Goal: Complete application form

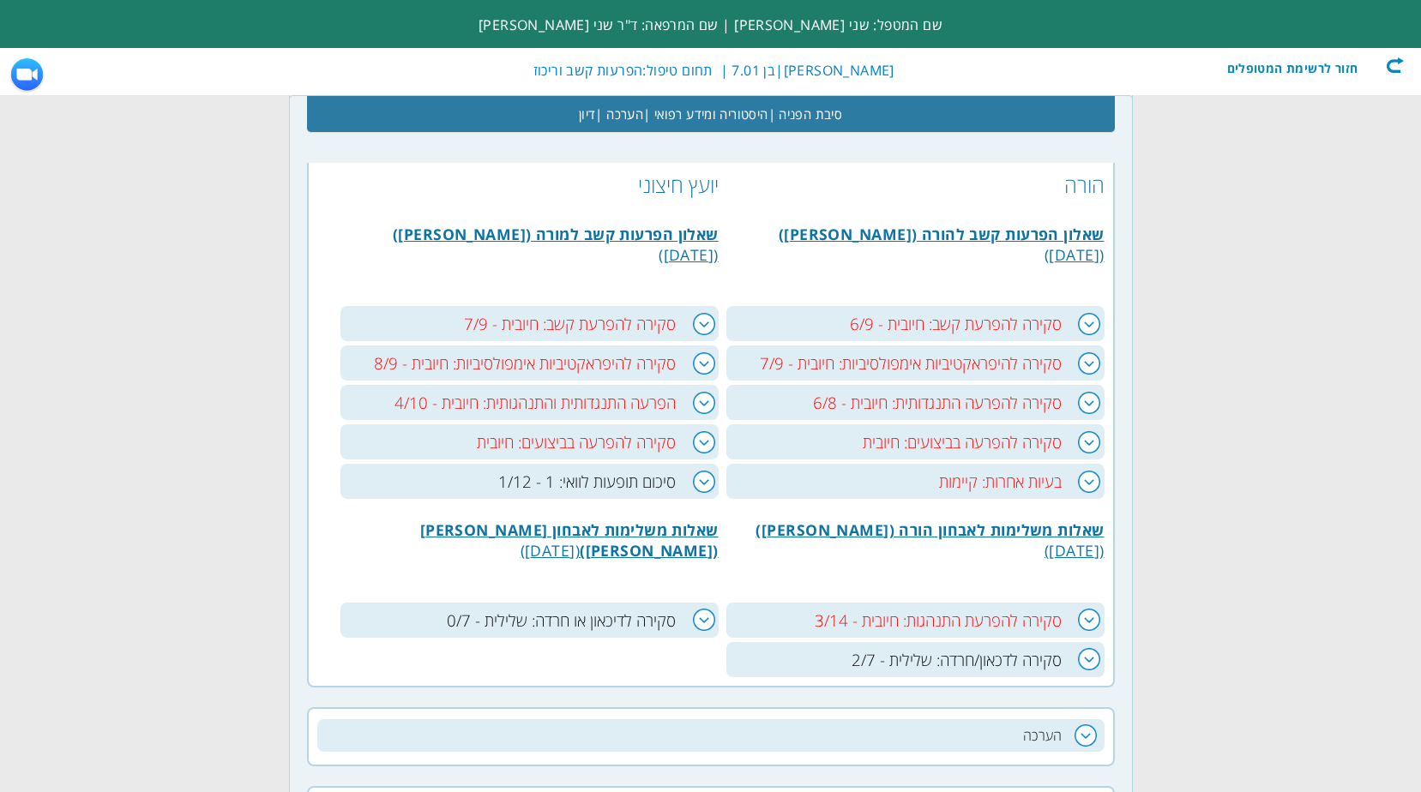
scroll to position [857, 0]
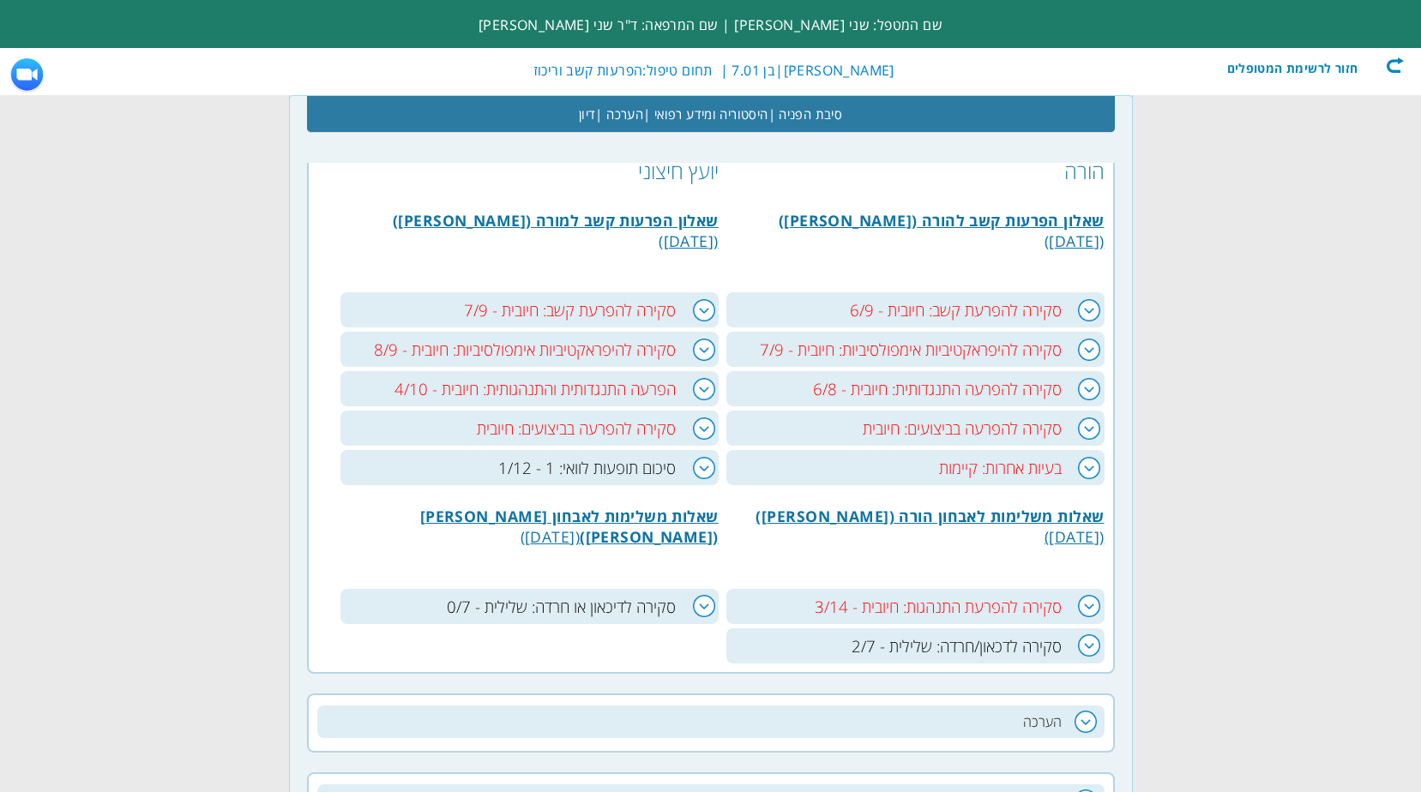
click at [1084, 468] on h3 "בעיות אחרות: קיימות" at bounding box center [915, 467] width 378 height 35
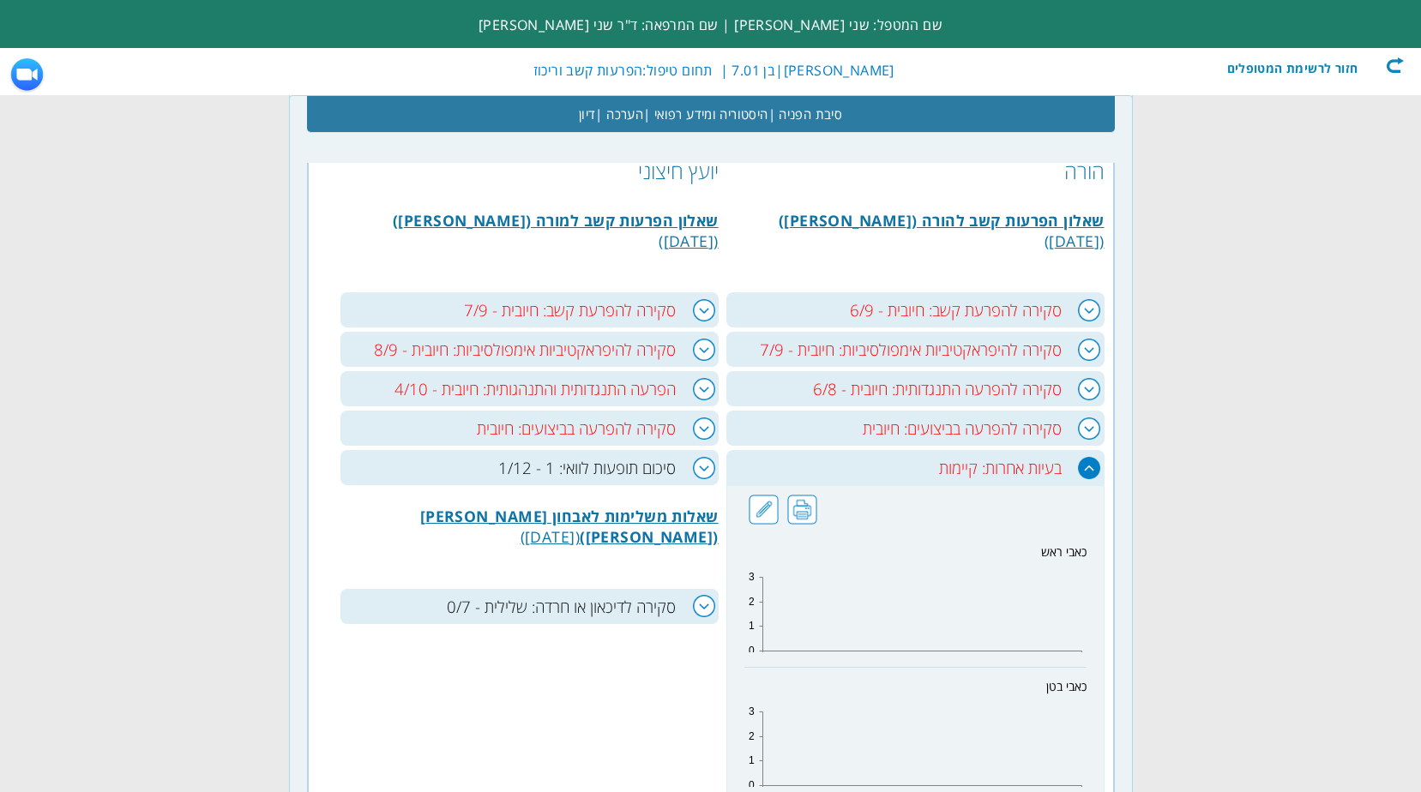
click at [1085, 430] on h3 "סקירה להפרעה בביצועים: חיובית" at bounding box center [915, 428] width 378 height 35
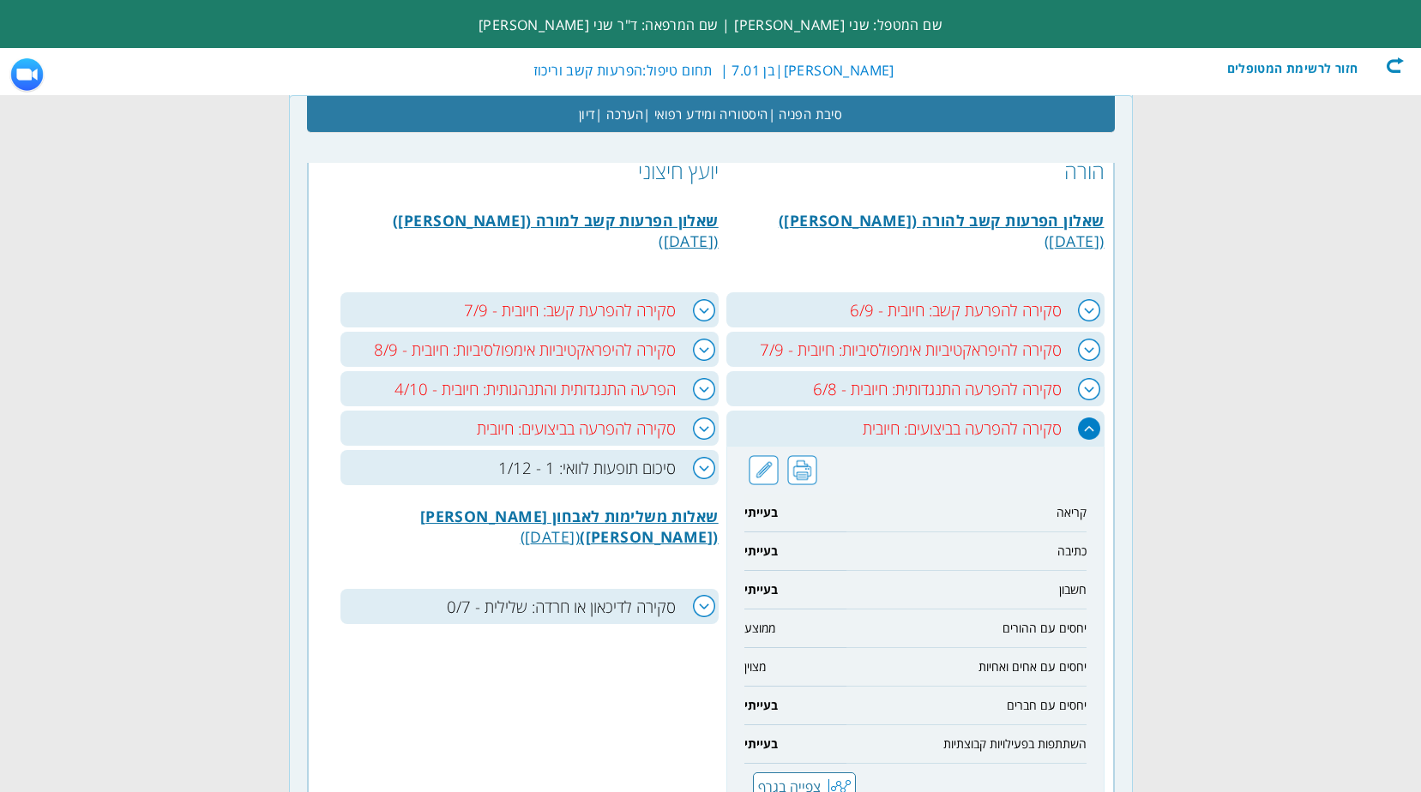
drag, startPoint x: 692, startPoint y: 471, endPoint x: 706, endPoint y: 467, distance: 15.0
click at [698, 471] on h3 "סיכום תופעות לוואי: 1 - 1/12" at bounding box center [529, 467] width 378 height 35
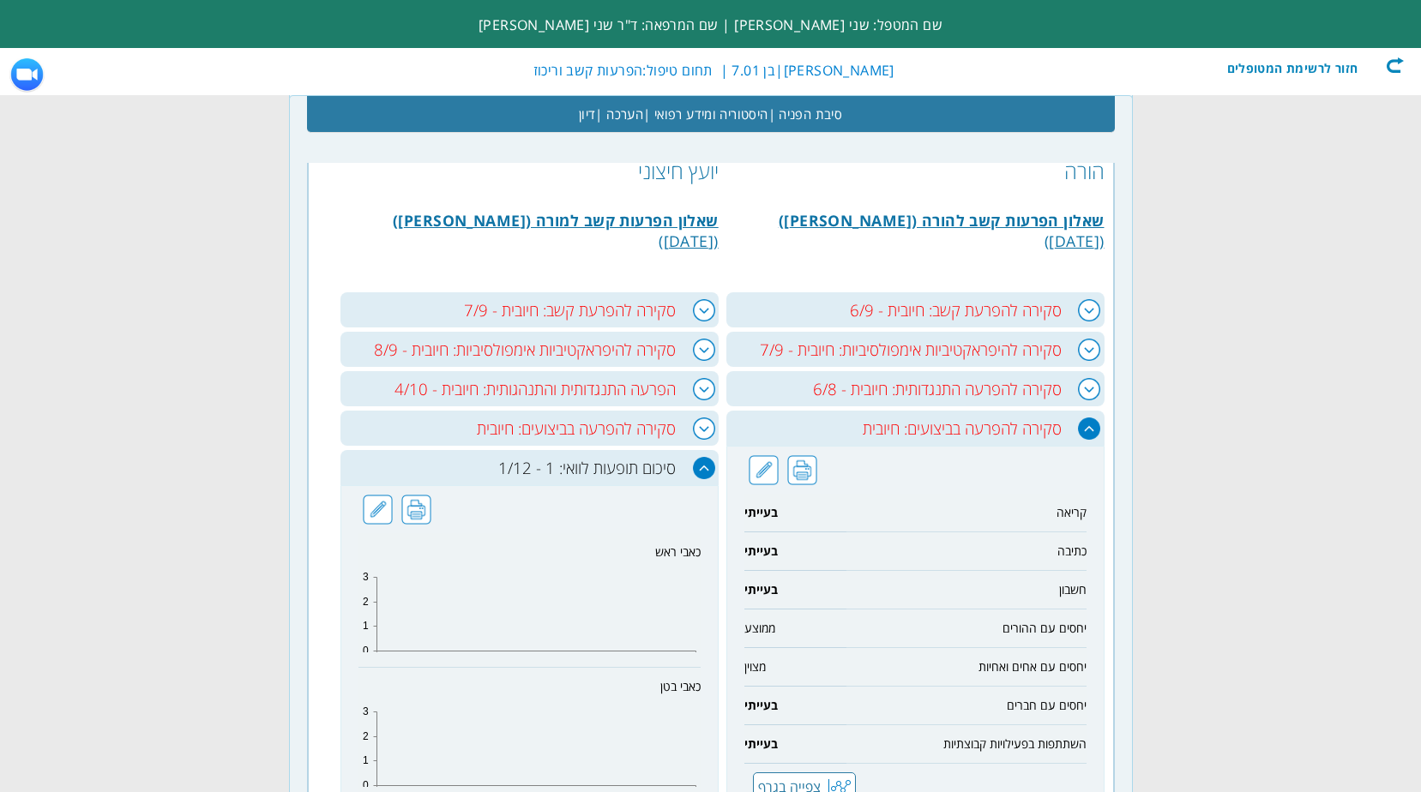
click at [701, 430] on h3 "סקירה להפרעה בביצועים: חיובית" at bounding box center [529, 428] width 378 height 35
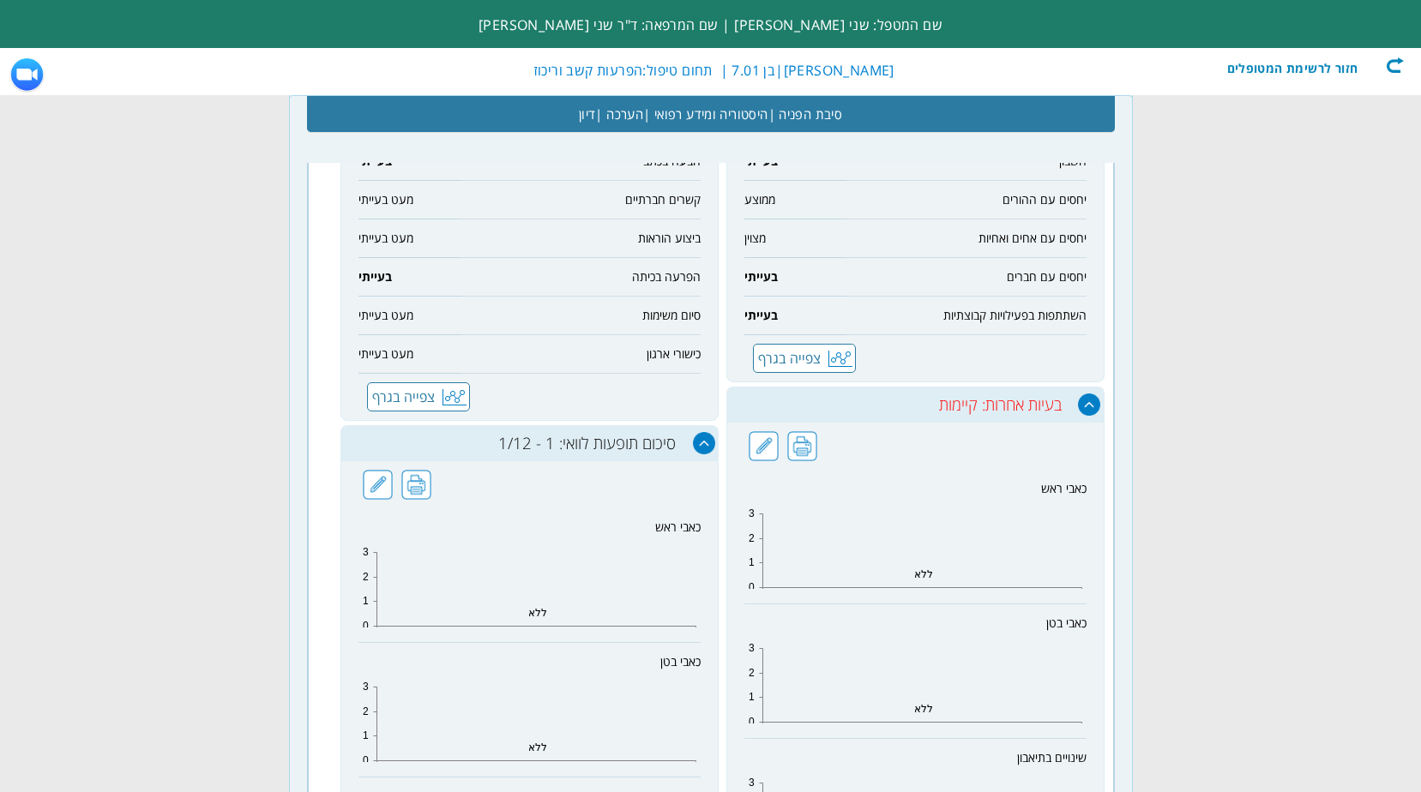
scroll to position [1029, 0]
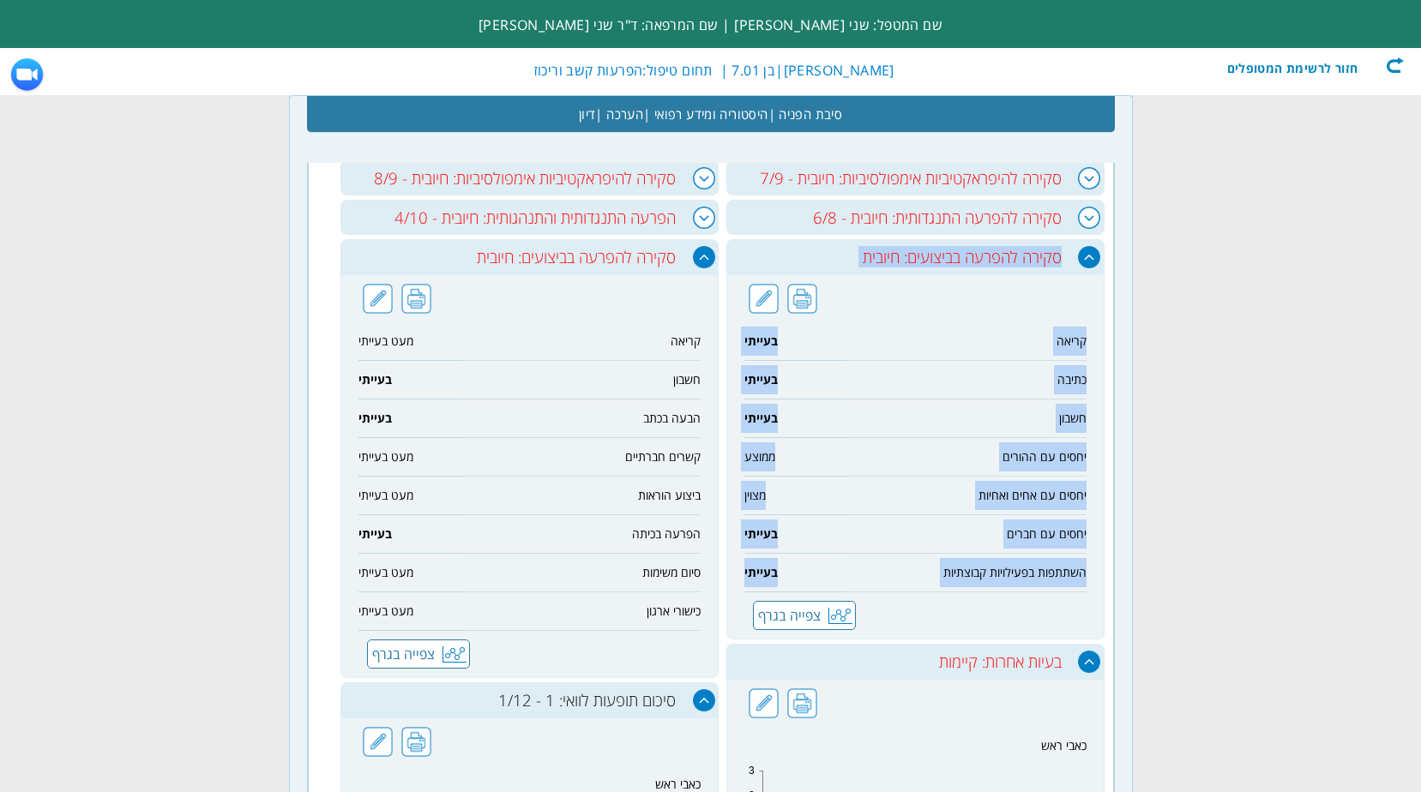
drag, startPoint x: 1062, startPoint y: 263, endPoint x: 743, endPoint y: 574, distance: 445.0
click at [743, 574] on div "סקירה להפרעה בביצועים: חיובית קריאה בעייתי כתיבה בעייתי חשבון בעייתי יחסים עם ה…" at bounding box center [915, 439] width 378 height 400
copy div "סקירה להפרעה בביצועים: חיובית קריאה בעייתי כתיבה בעייתי חשבון בעייתי יחסים עם ה…"
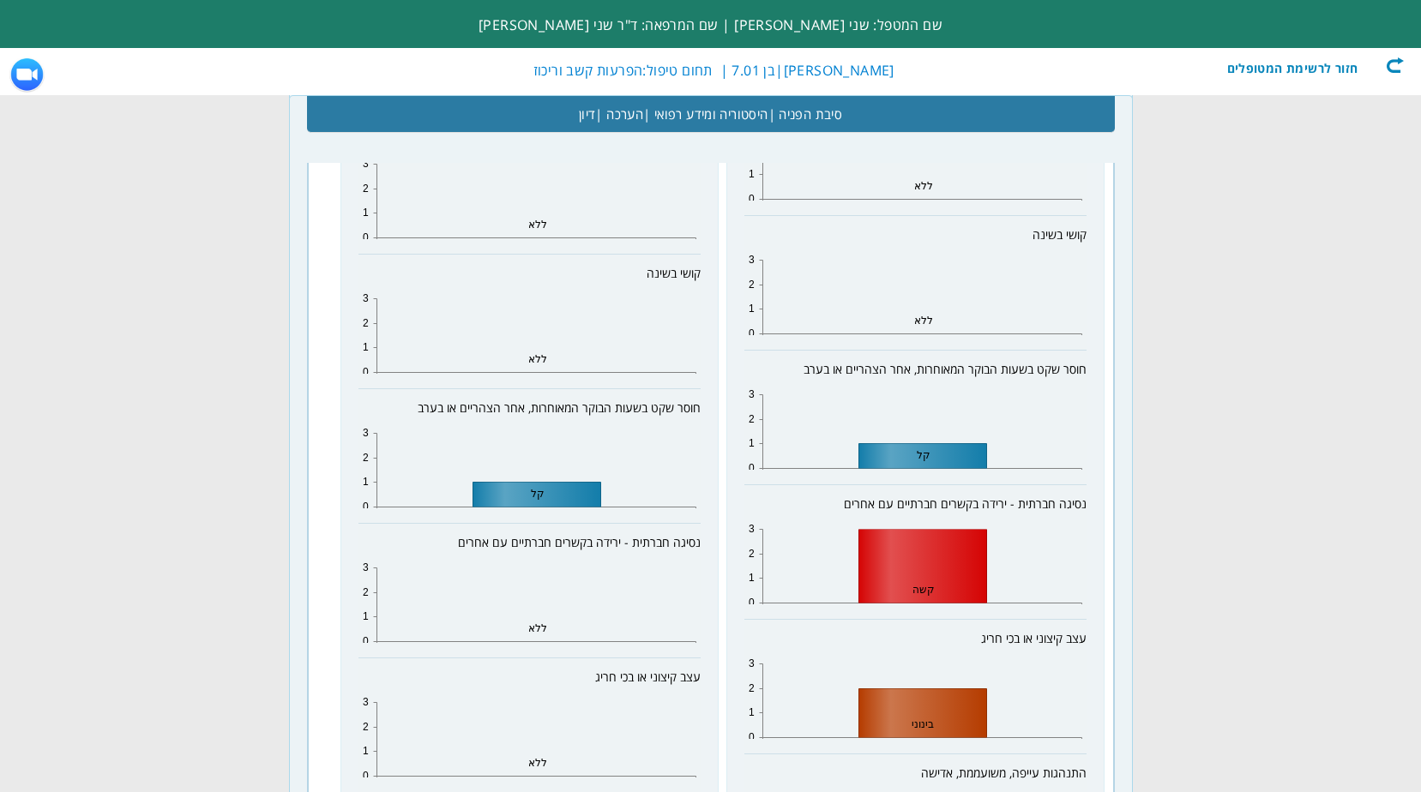
scroll to position [1972, 0]
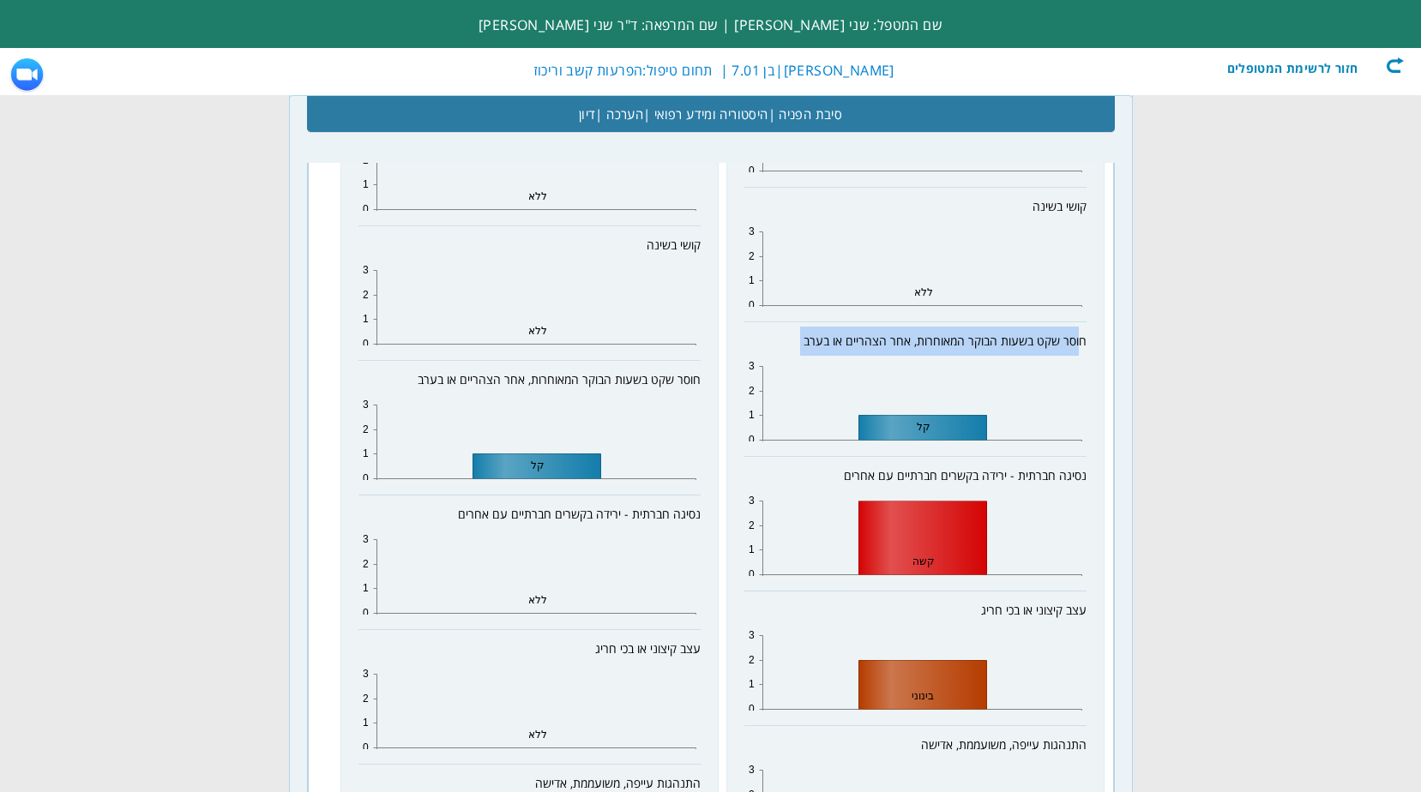
drag, startPoint x: 1082, startPoint y: 339, endPoint x: 1034, endPoint y: 400, distance: 78.2
click at [1034, 400] on td "חוסר שקט בשעות הבוקר המאוחרות, אחר הצהריים או בערב 0 1 2 3 קל" at bounding box center [915, 389] width 342 height 135
drag, startPoint x: 1034, startPoint y: 400, endPoint x: 1040, endPoint y: 382, distance: 19.0
click at [1034, 397] on icon at bounding box center [921, 403] width 319 height 74
drag, startPoint x: 1072, startPoint y: 349, endPoint x: 1081, endPoint y: 342, distance: 11.0
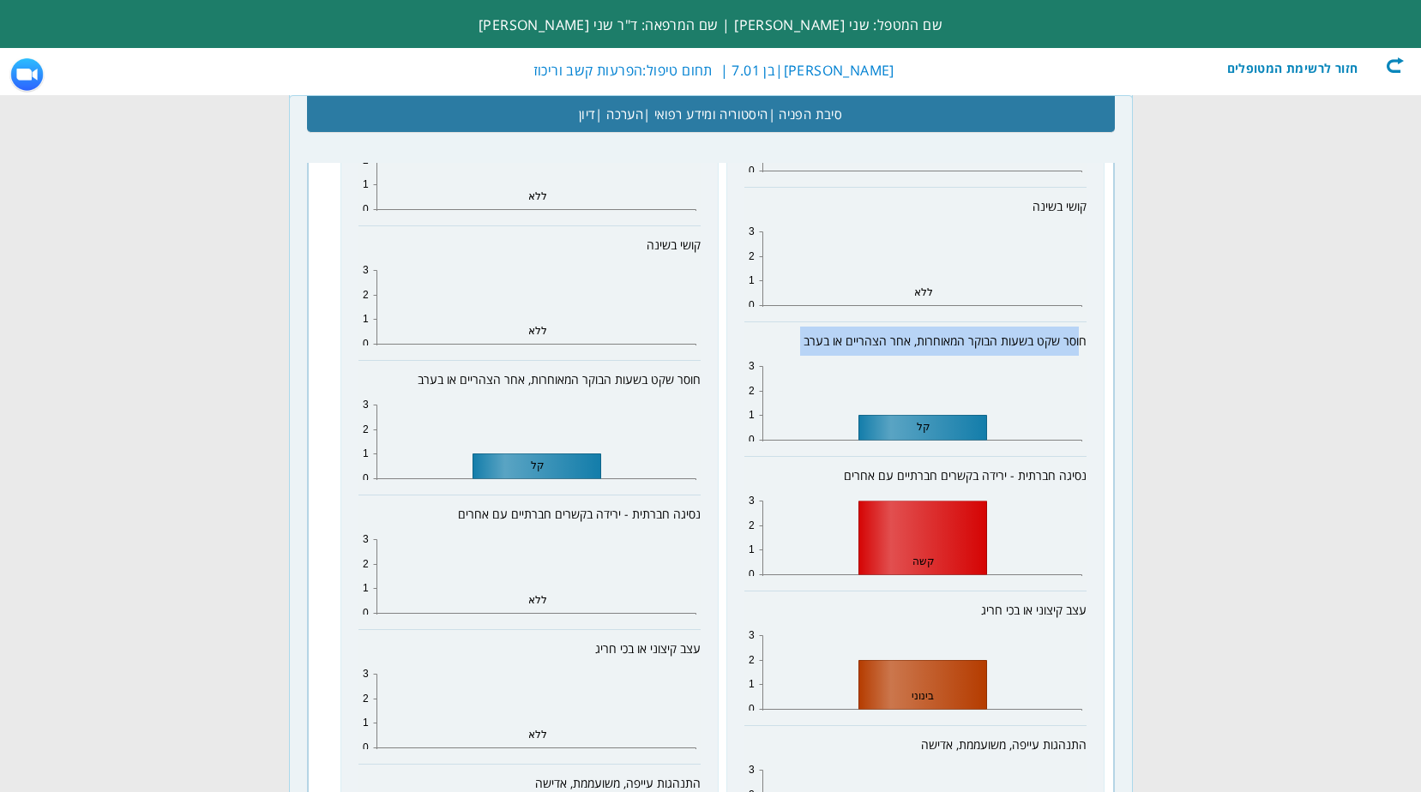
click at [1075, 347] on span "חוסר שקט בשעות הבוקר המאוחרות, אחר הצהריים או בערב" at bounding box center [944, 341] width 283 height 16
click at [1080, 342] on span "חוסר שקט בשעות הבוקר המאוחרות, אחר הצהריים או בערב" at bounding box center [944, 341] width 283 height 16
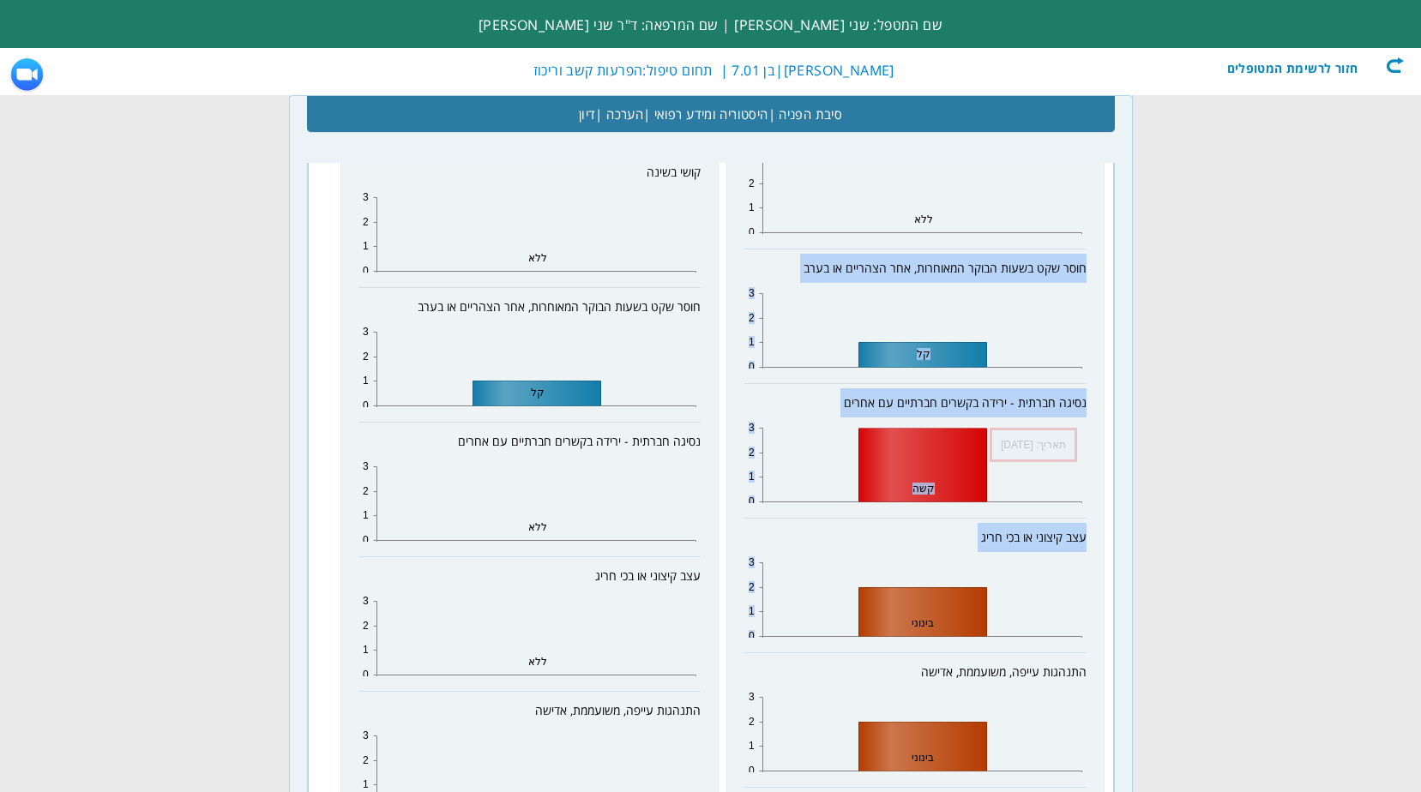
scroll to position [2143, 0]
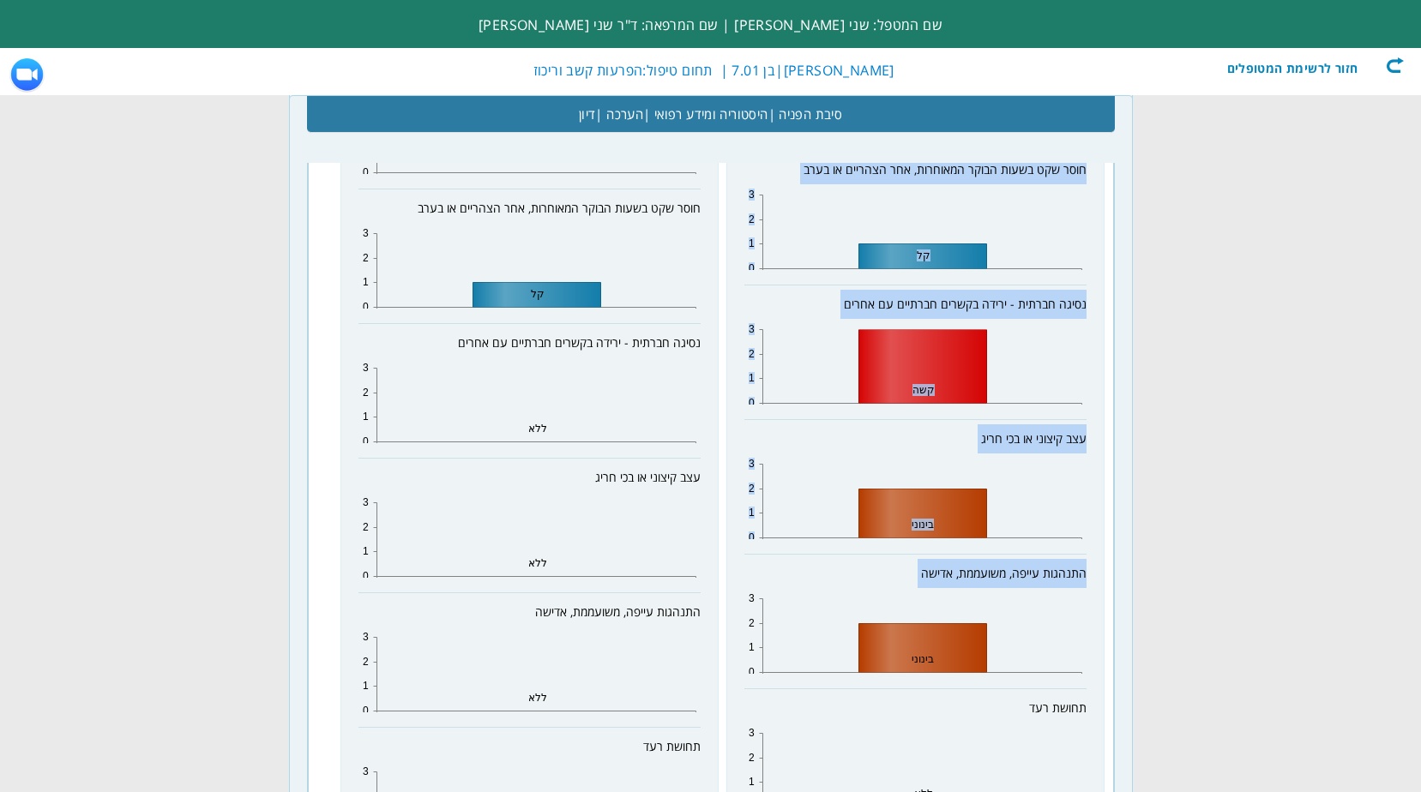
drag, startPoint x: 1085, startPoint y: 339, endPoint x: 888, endPoint y: 611, distance: 336.4
click at [888, 611] on div "כאבי ראש 0 1 2 3 ללא כאבי בטן 0 1 2 3 ללא שינויים בתיאבון 0 1 2 3 ללא קושי בשינ…" at bounding box center [915, 419] width 378 height 1710
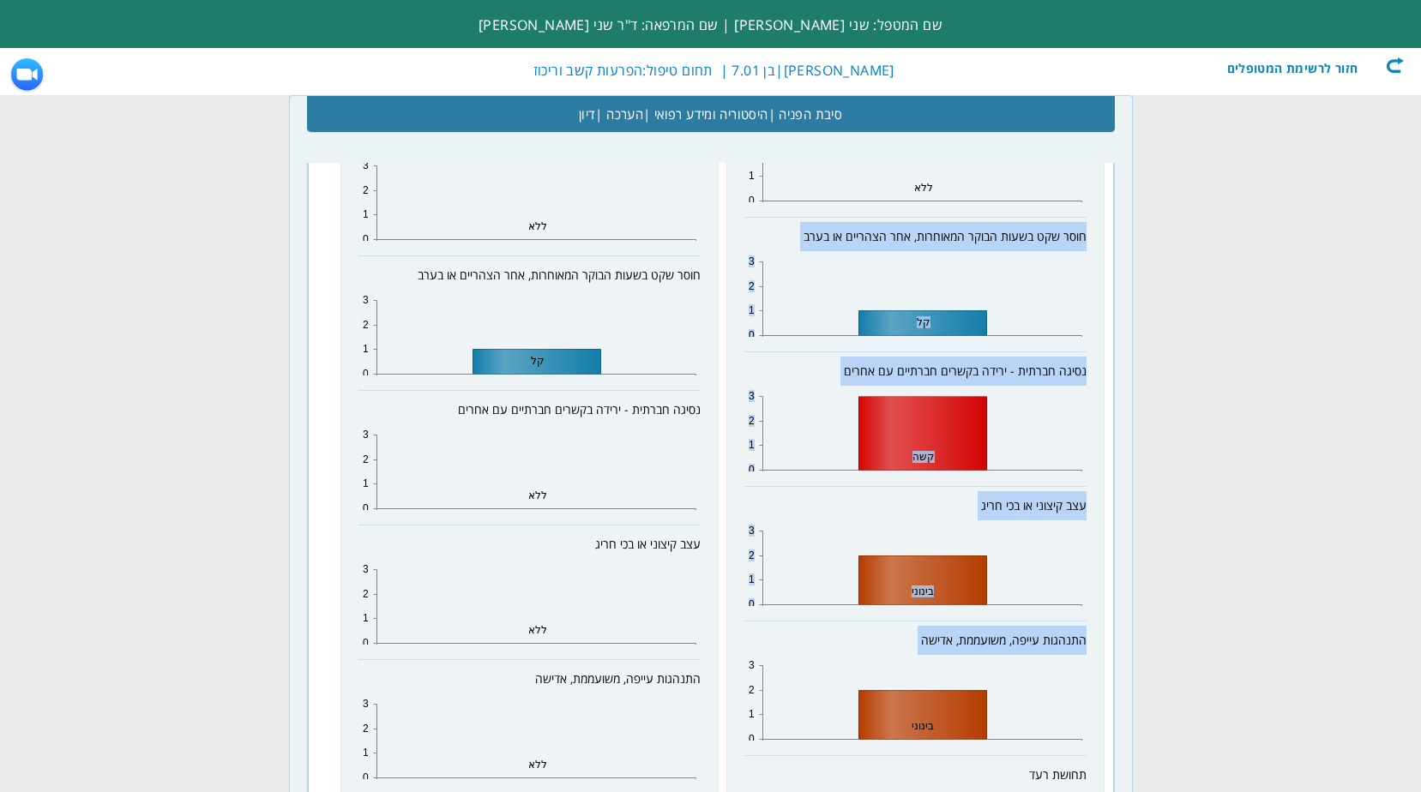
scroll to position [1972, 0]
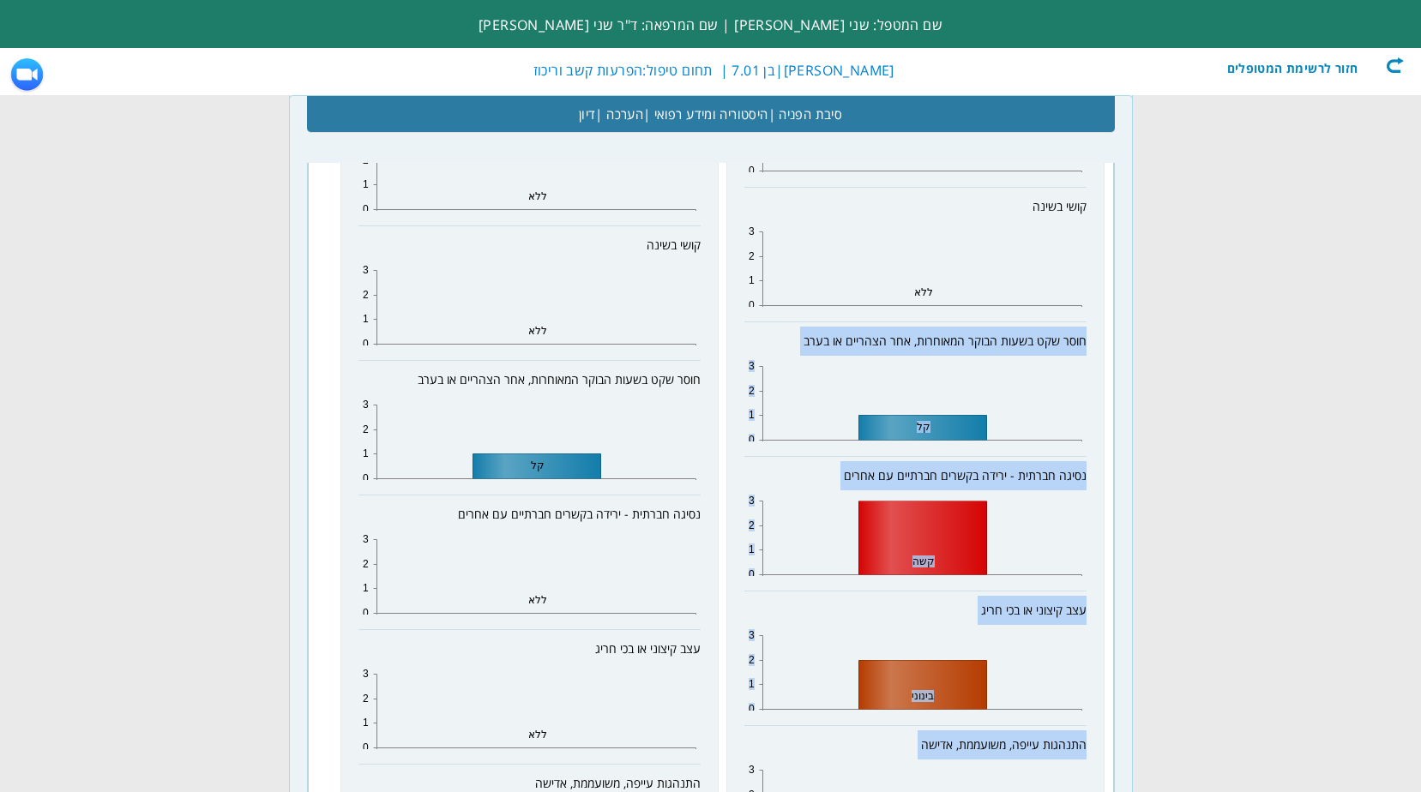
click at [1013, 417] on icon at bounding box center [921, 403] width 319 height 74
click at [1067, 349] on span "חוסר שקט בשעות הבוקר המאוחרות, אחר הצהריים או בערב" at bounding box center [944, 341] width 283 height 16
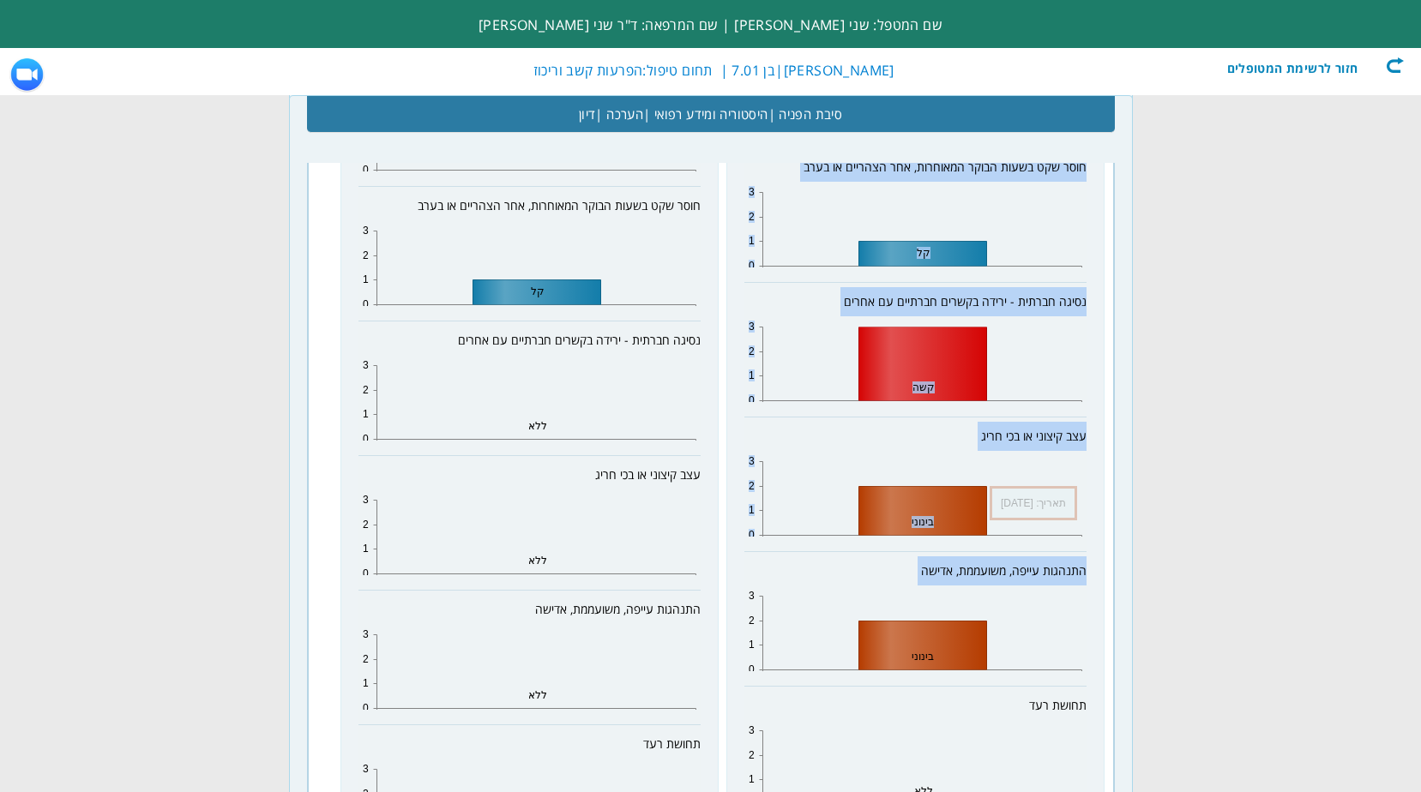
scroll to position [2229, 0]
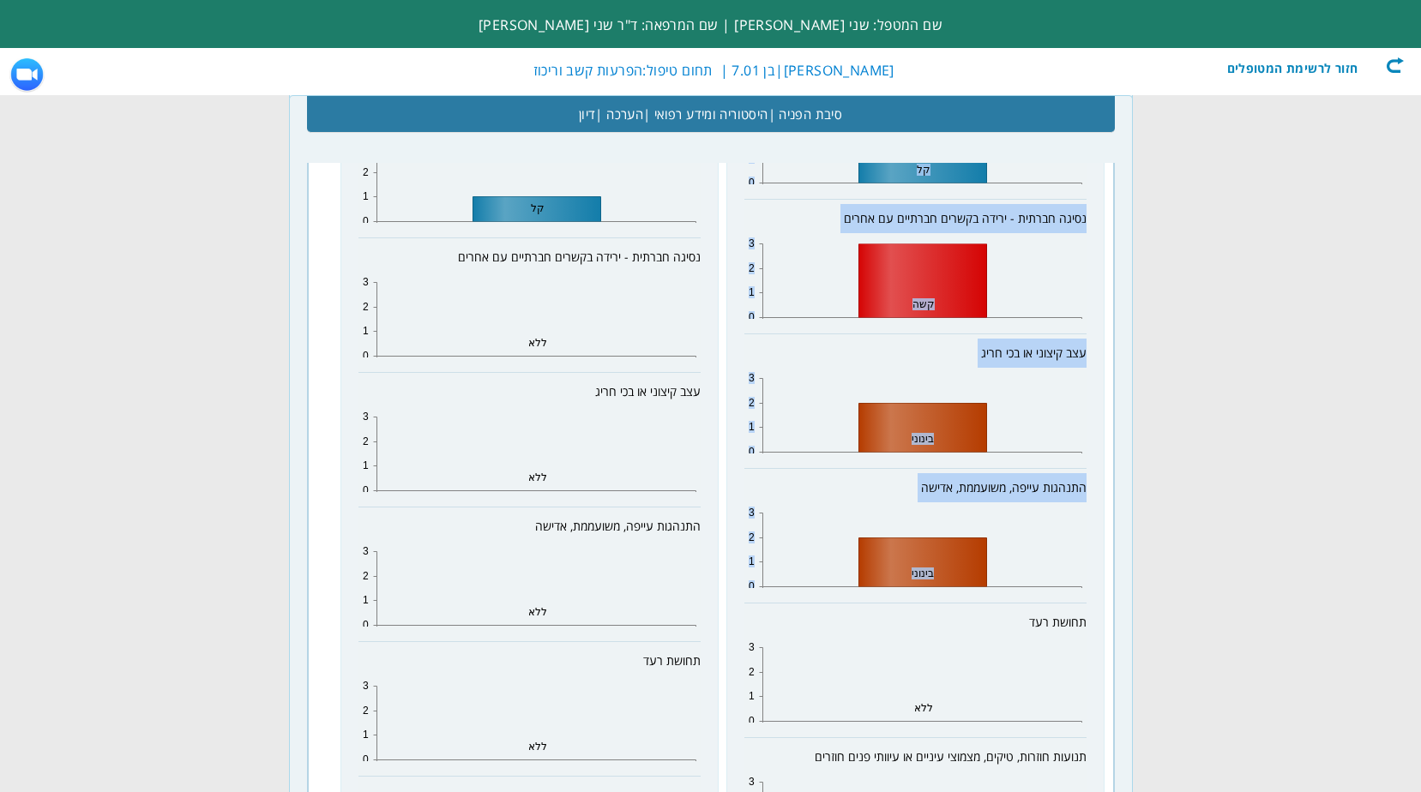
drag, startPoint x: 1083, startPoint y: 342, endPoint x: 1084, endPoint y: 621, distance: 278.6
click at [1084, 621] on div "כאבי ראש 0 1 2 3 ללא כאבי בטן 0 1 2 3 ללא שינויים בתיאבון 0 1 2 3 ללא קושי בשינ…" at bounding box center [915, 334] width 378 height 1710
copy div "חוסר שקט בשעות הבוקר המאוחרות, אחר הצהריים או בערב 0 1 2 3 קל נסיגה חברתית - יר…"
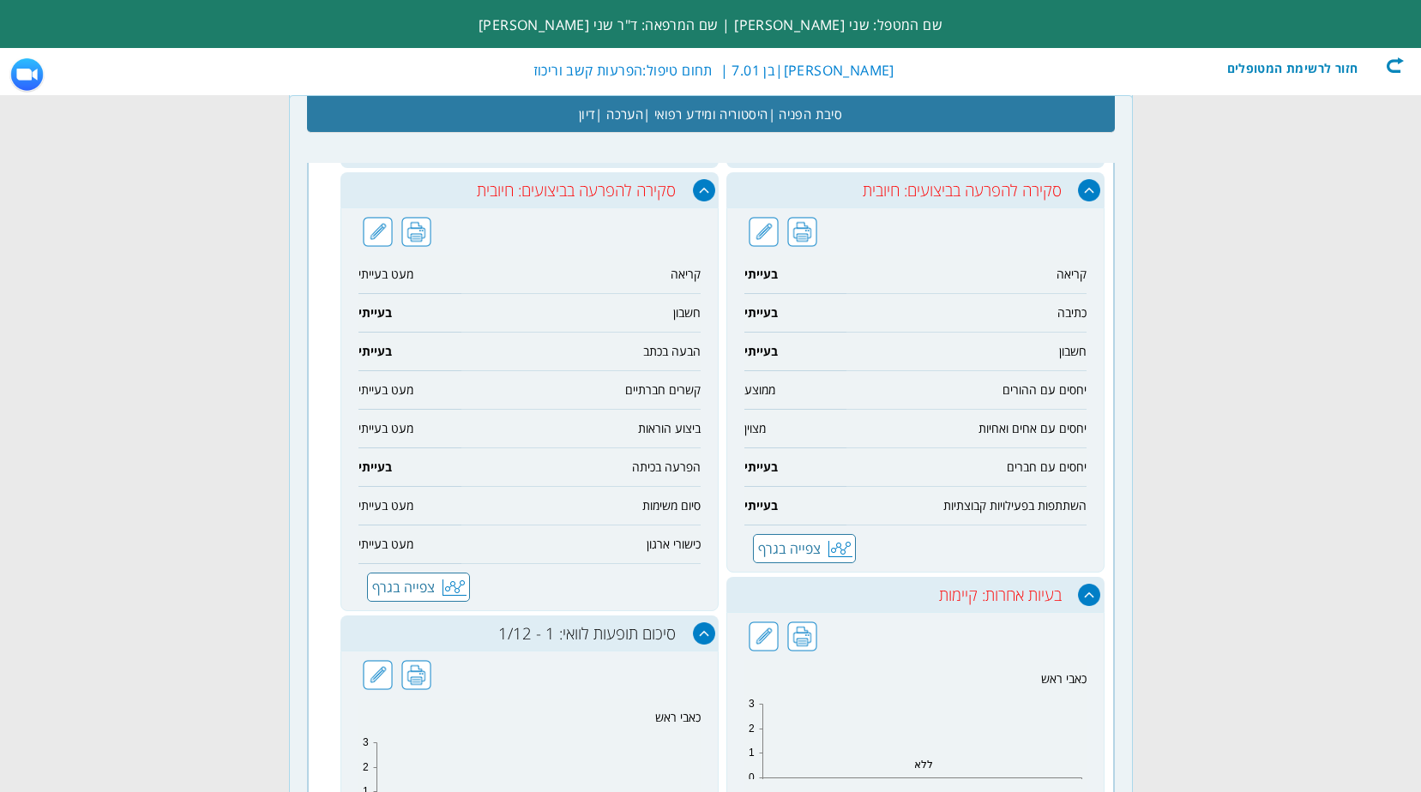
scroll to position [943, 0]
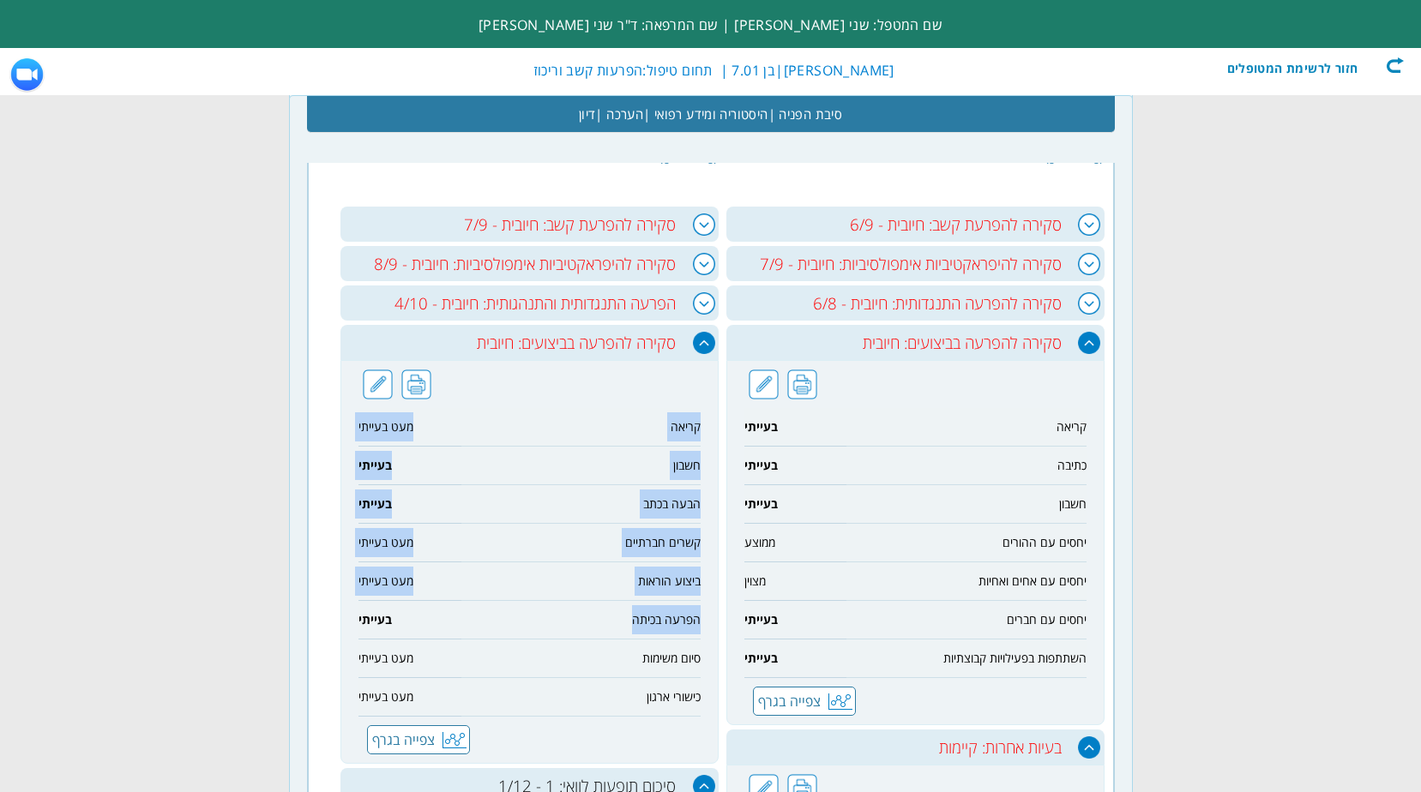
drag, startPoint x: 701, startPoint y: 426, endPoint x: 448, endPoint y: 630, distance: 325.6
click at [448, 630] on div "קריאה מעט בעייתי חשבון בעייתי הבעה בכתב בעייתי קשרים חברתיים מעט בעייתי ביצוע ה…" at bounding box center [529, 562] width 378 height 404
drag, startPoint x: 448, startPoint y: 630, endPoint x: 437, endPoint y: 600, distance: 31.7
click at [437, 600] on td "מעט בעייתי" at bounding box center [409, 581] width 103 height 39
drag, startPoint x: 699, startPoint y: 426, endPoint x: 359, endPoint y: 704, distance: 438.6
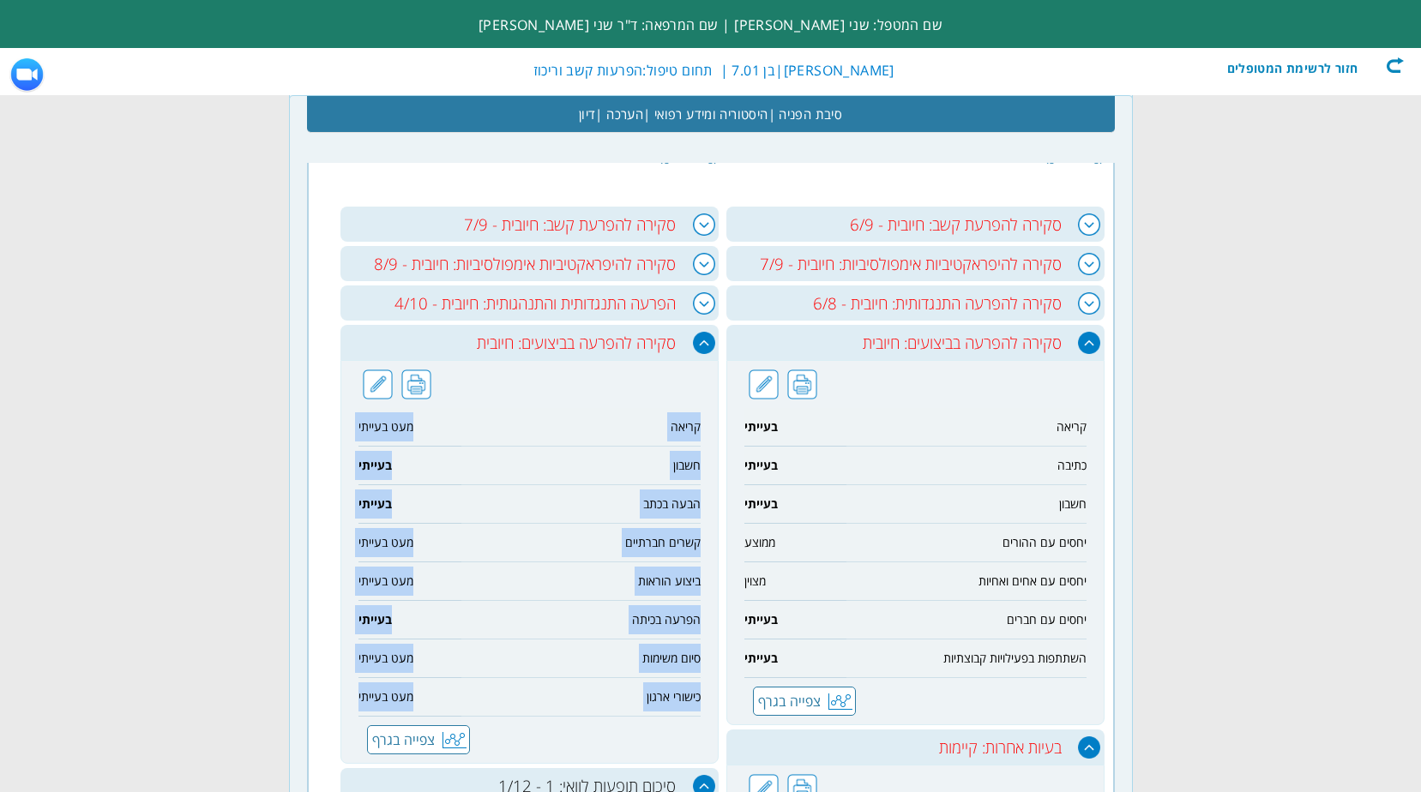
click at [359, 704] on div "קריאה מעט בעייתי חשבון בעייתי הבעה בכתב בעייתי קשרים חברתיים מעט בעייתי ביצוע ה…" at bounding box center [529, 562] width 378 height 404
copy div "קריאה מעט בעייתי חשבון בעייתי הבעה בכתב בעייתי קשרים חברתיים מעט בעייתי ביצוע ה…"
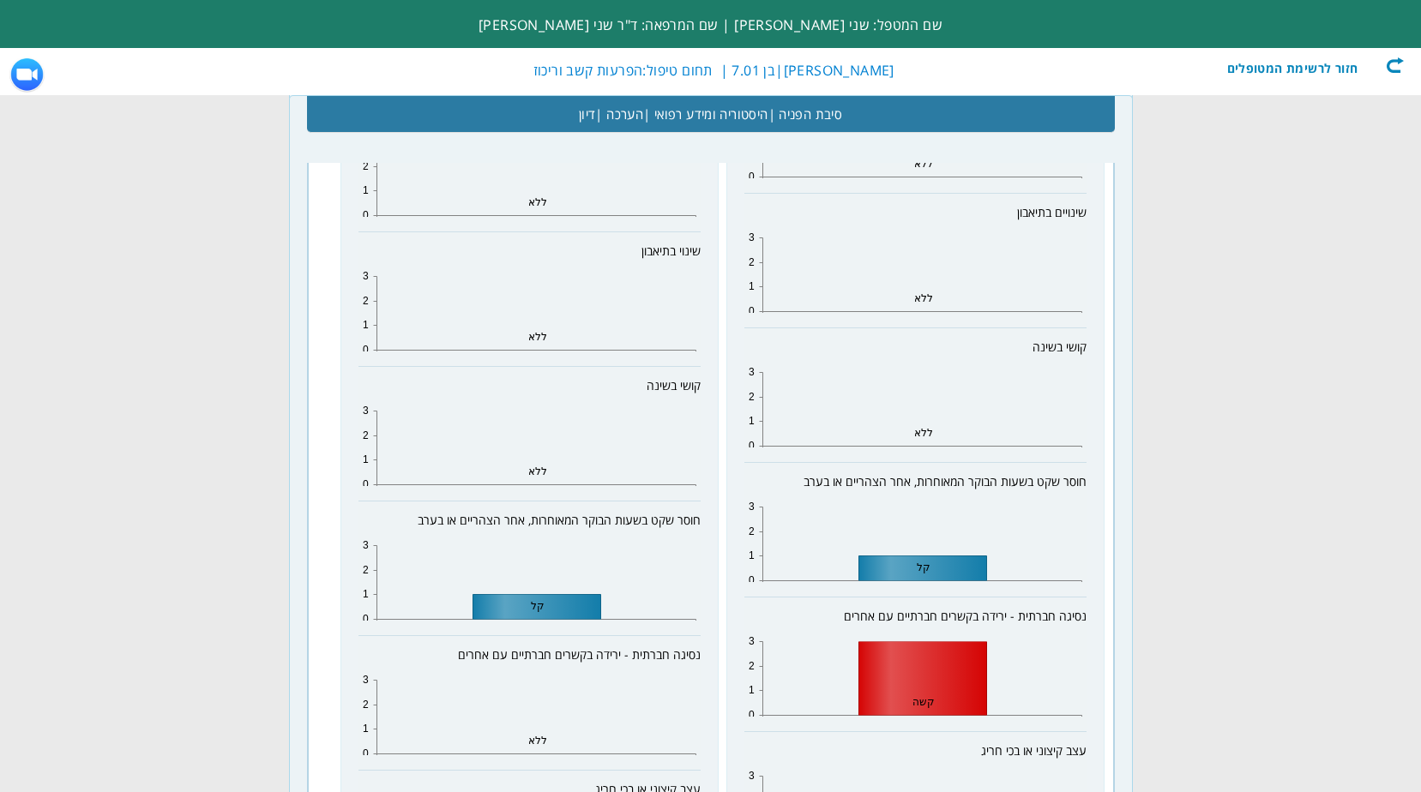
scroll to position [1800, 0]
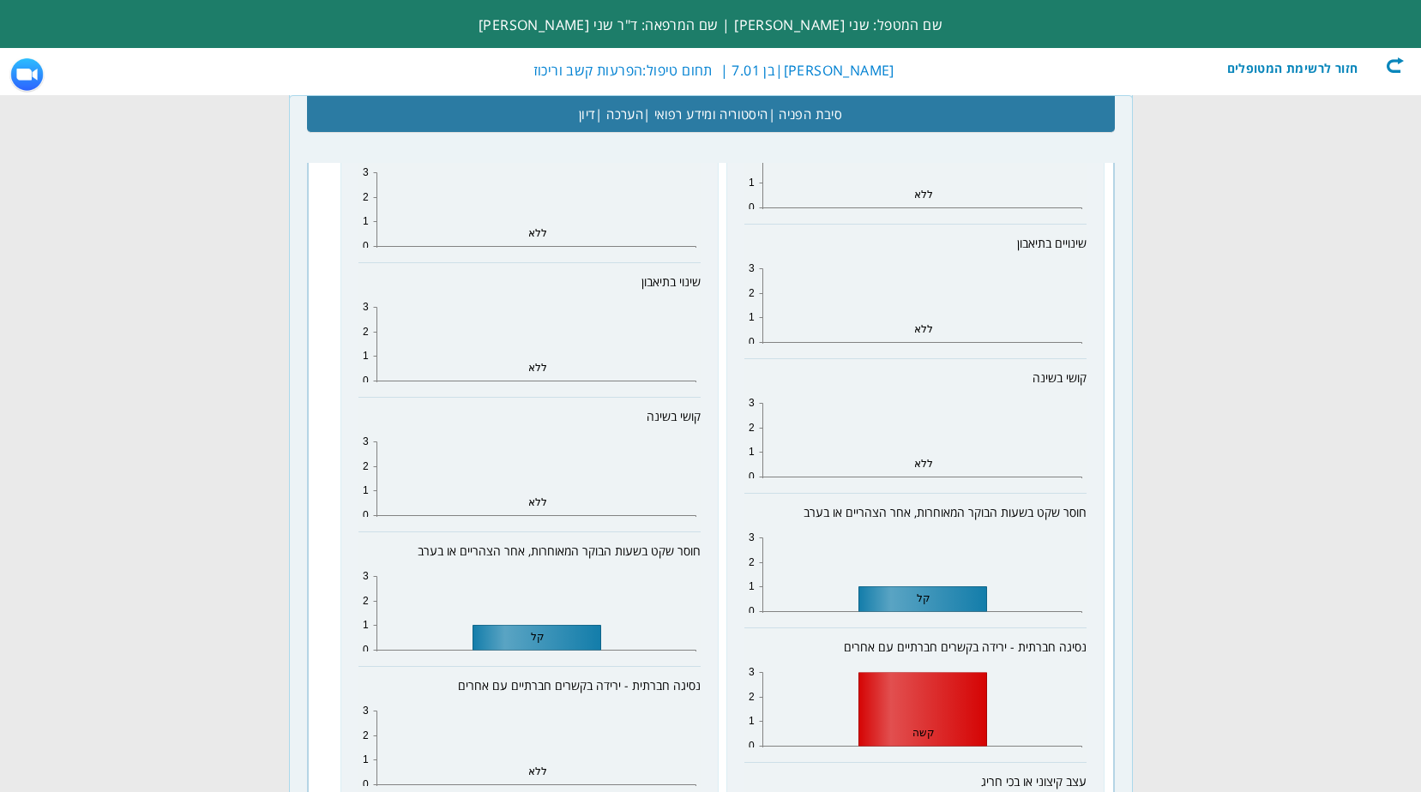
drag, startPoint x: 701, startPoint y: 548, endPoint x: 699, endPoint y: 559, distance: 11.4
click at [699, 559] on div "כאבי ראש 0 1 2 3 ללא כאבי בטן 0 1 2 3 ללא שינוי בתיאבון 0 1 2 3 ללא קושי בשינה …" at bounding box center [529, 801] width 378 height 1710
copy table
